Goal: Transaction & Acquisition: Purchase product/service

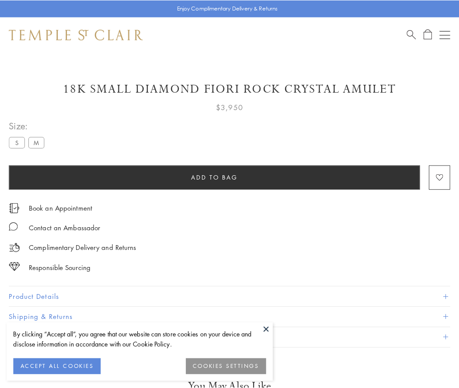
scroll to position [0, 0]
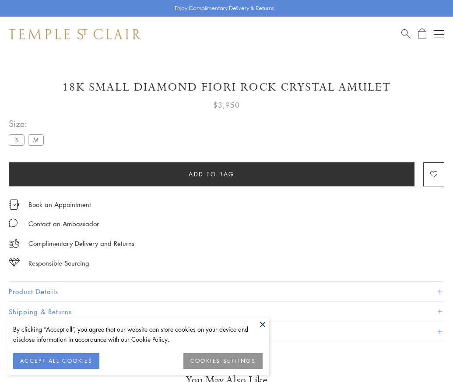
click at [211, 174] on span "Add to bag" at bounding box center [211, 174] width 46 height 10
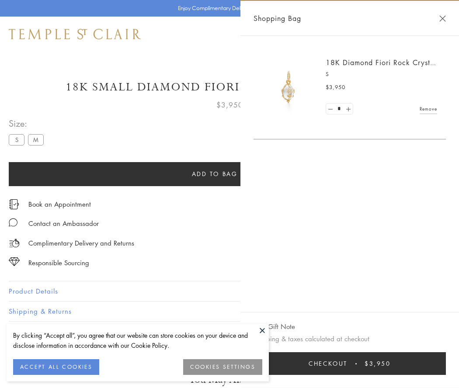
click at [350, 364] on button "Checkout $3,950" at bounding box center [350, 363] width 192 height 23
